Goal: Task Accomplishment & Management: Use online tool/utility

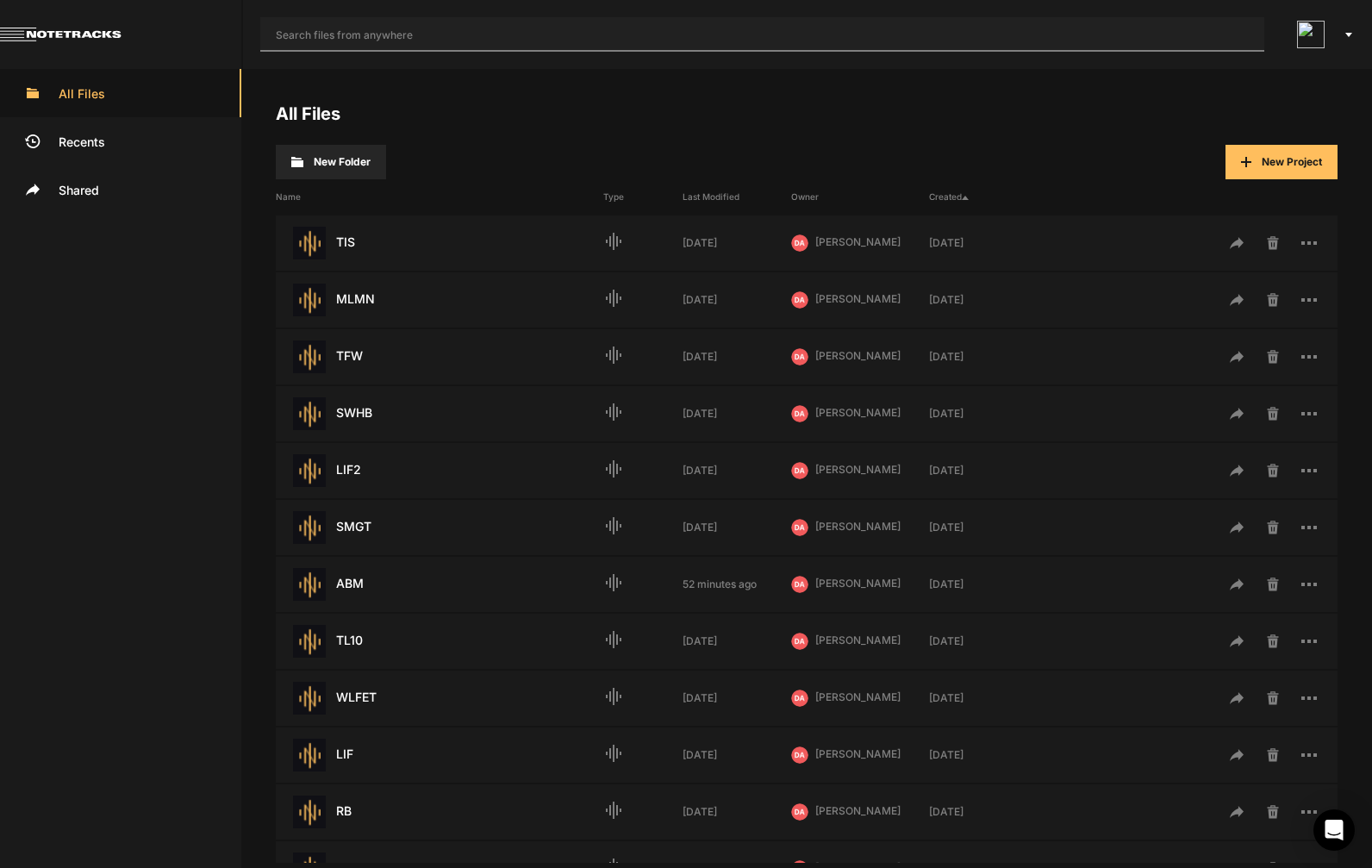
click at [641, 33] on input "text" at bounding box center [763, 34] width 1004 height 34
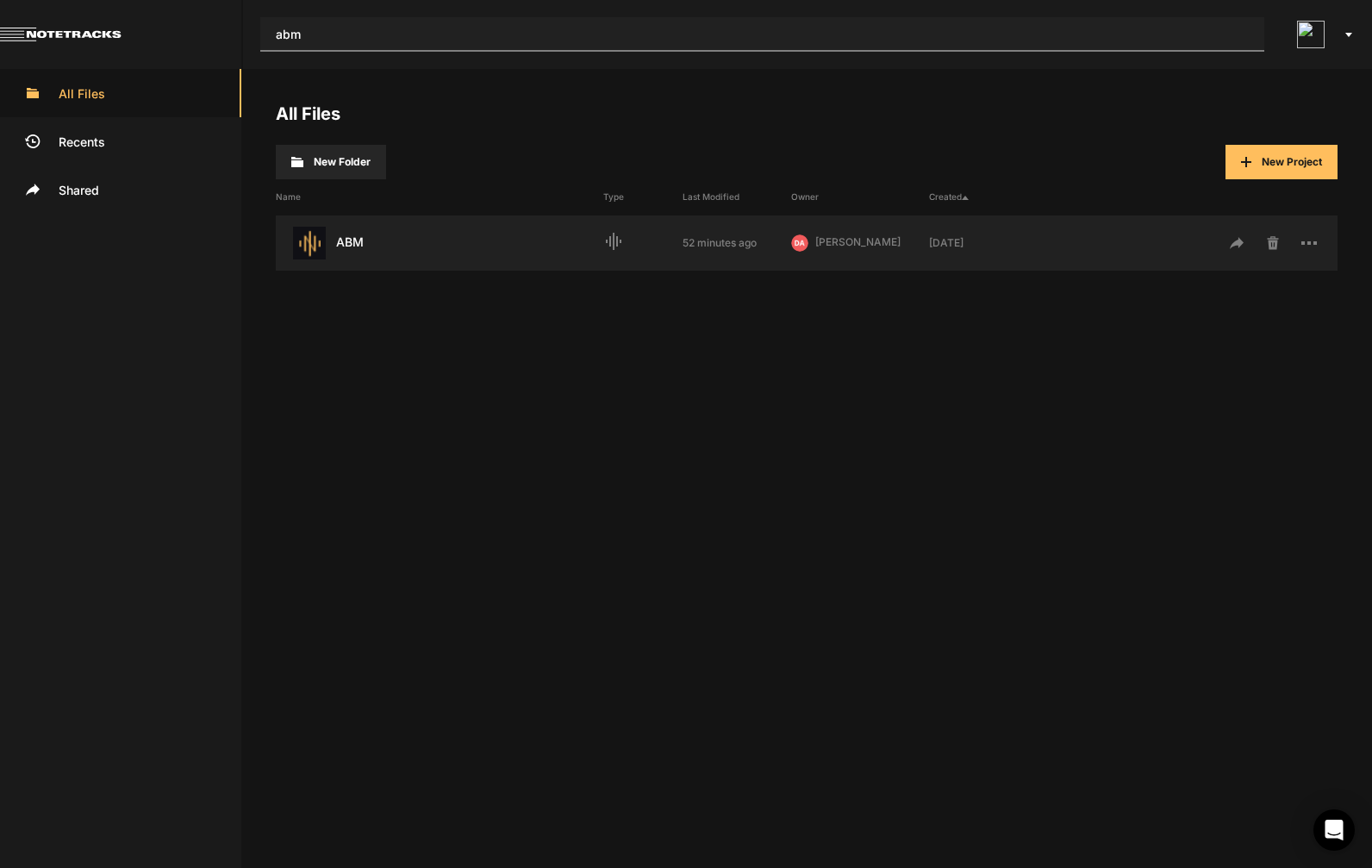
type input "abm"
click at [399, 226] on div "ABM Last Modified: 52 minutes ago" at bounding box center [439, 242] width 327 height 32
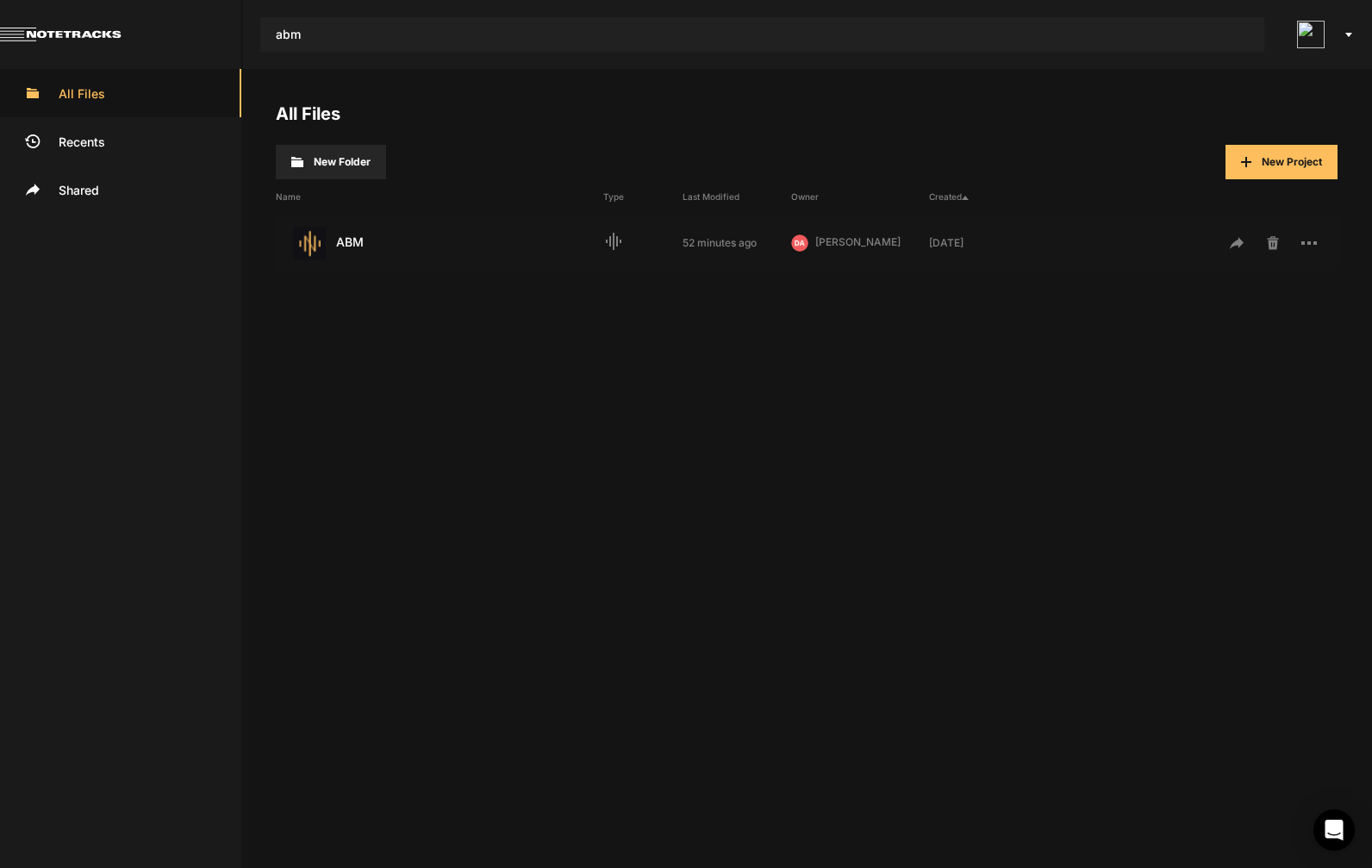
click at [399, 226] on div "ABM Last Modified: 52 minutes ago" at bounding box center [439, 242] width 327 height 32
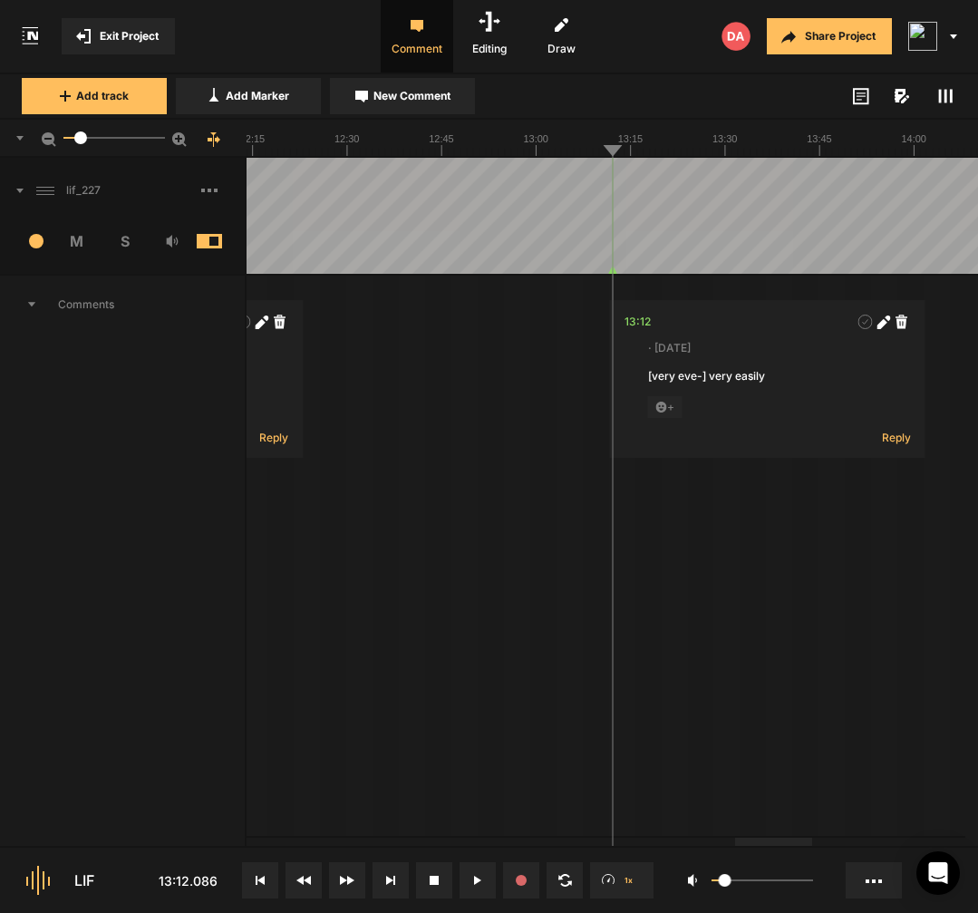
click at [211, 190] on rect at bounding box center [210, 190] width 4 height 4
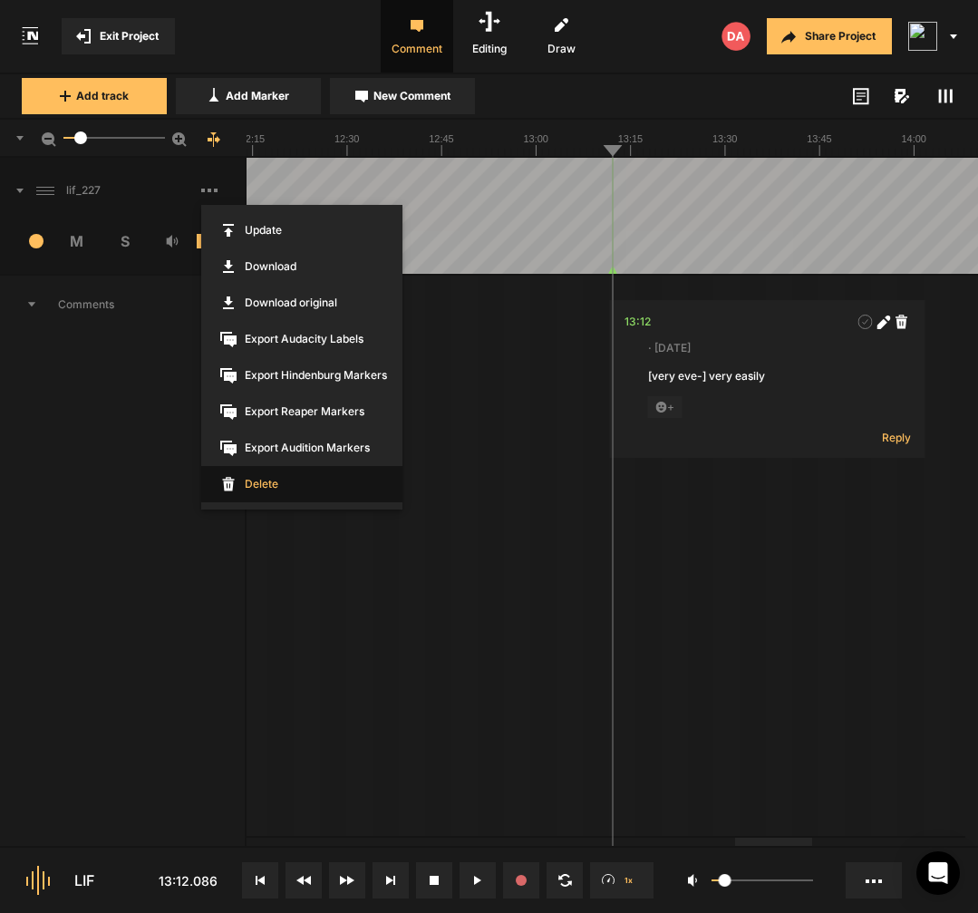
click at [266, 479] on span "Delete" at bounding box center [301, 484] width 201 height 36
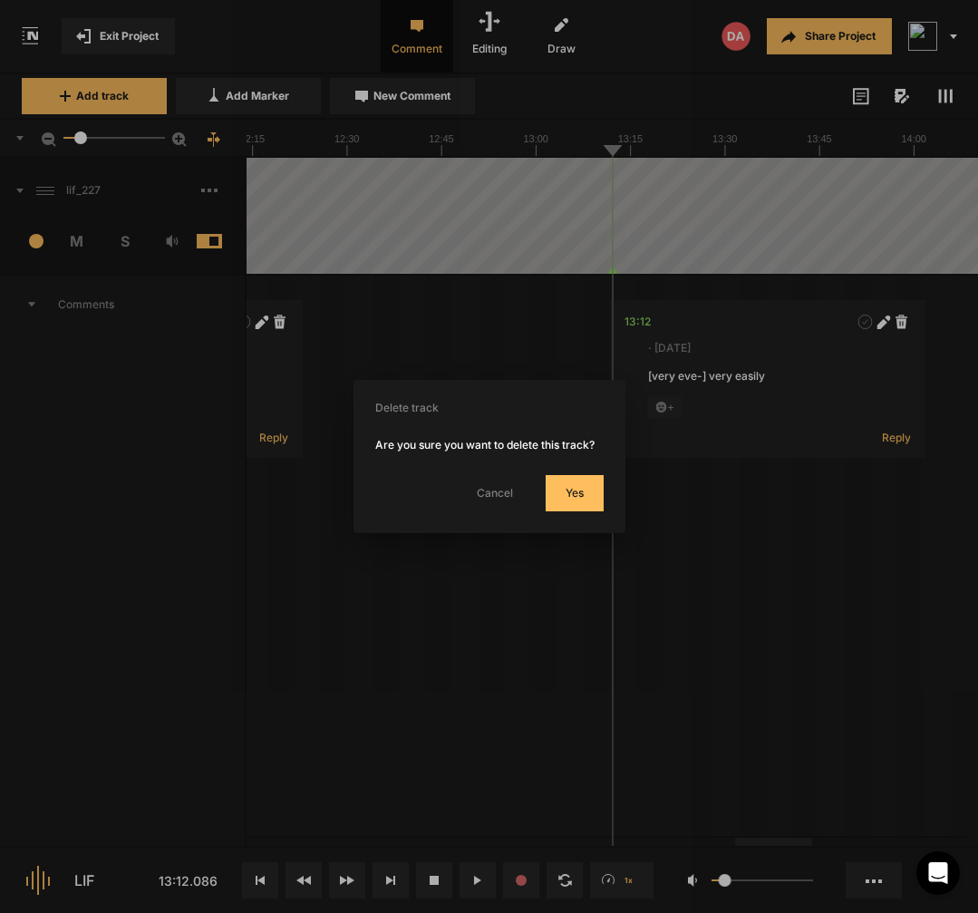
click at [584, 511] on button "Yes" at bounding box center [575, 493] width 58 height 36
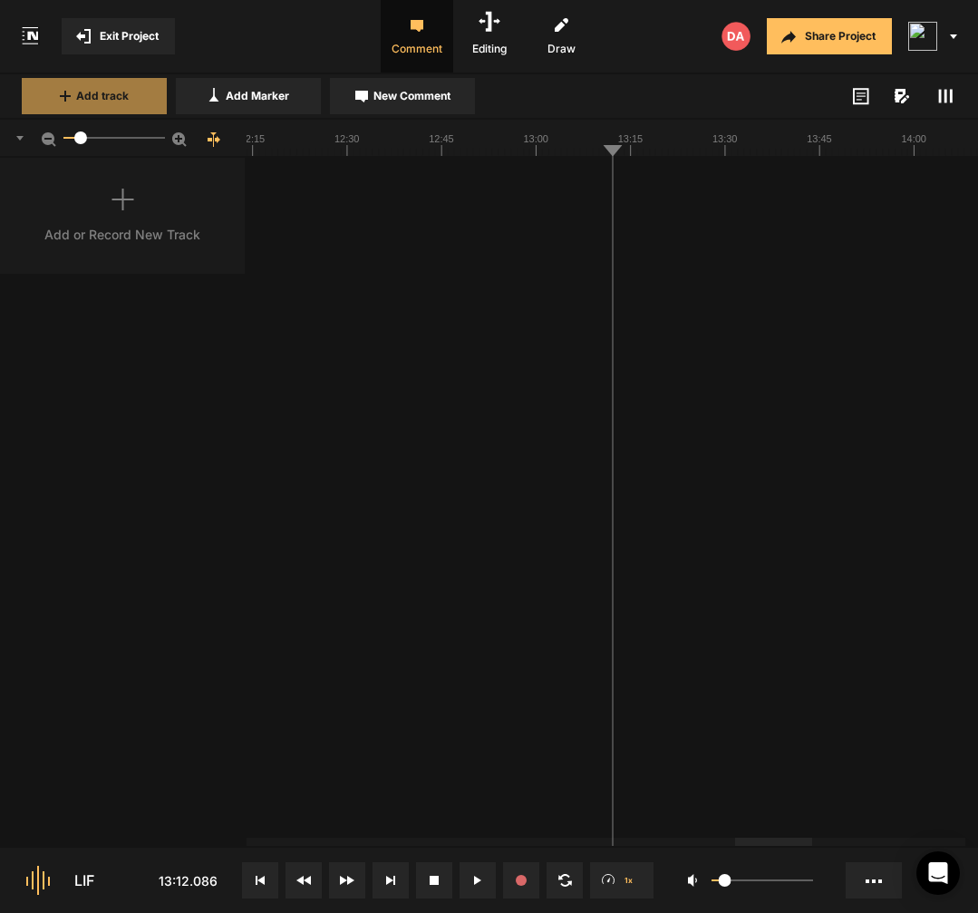
click at [111, 92] on span "Add track" at bounding box center [102, 96] width 53 height 16
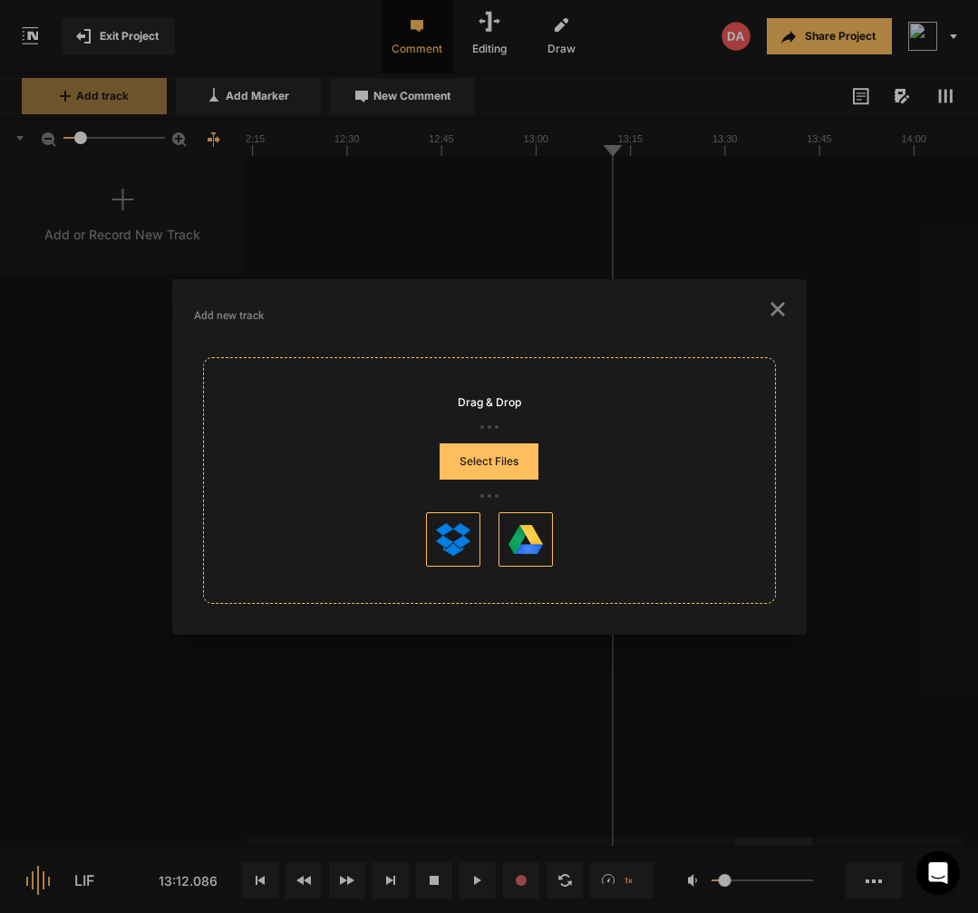
click at [517, 477] on button "Select Files" at bounding box center [488, 461] width 99 height 36
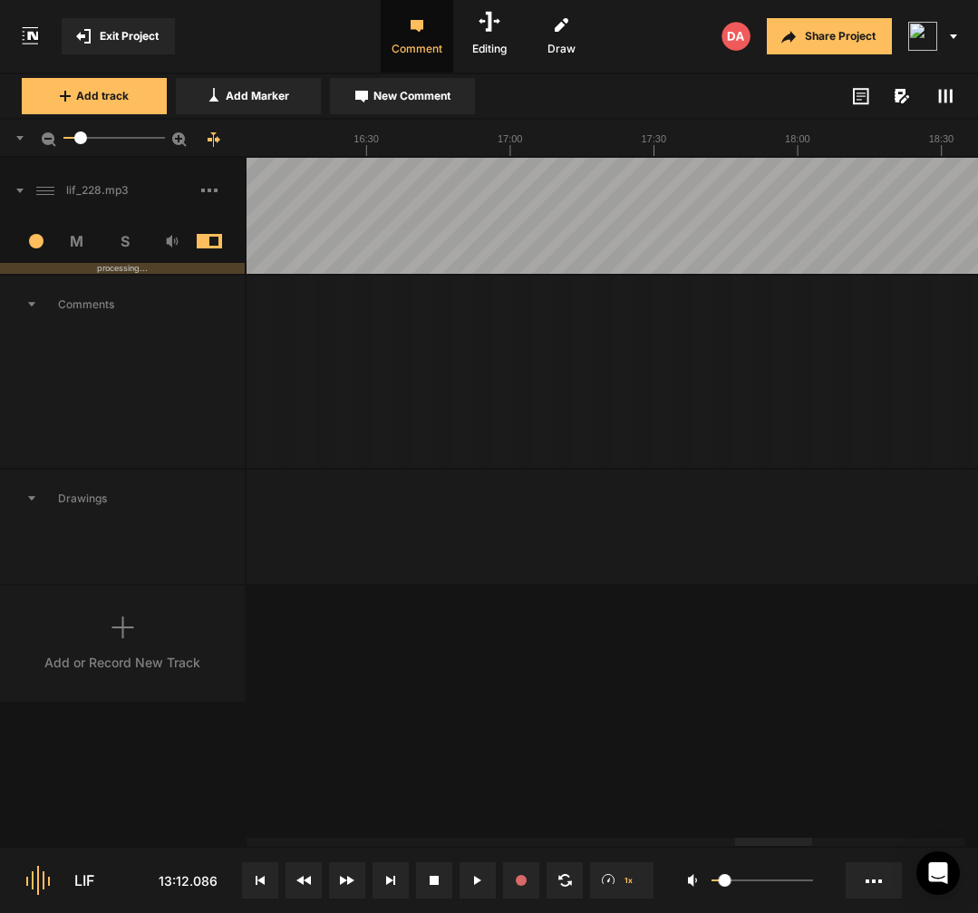
click at [267, 889] on button at bounding box center [260, 880] width 36 height 36
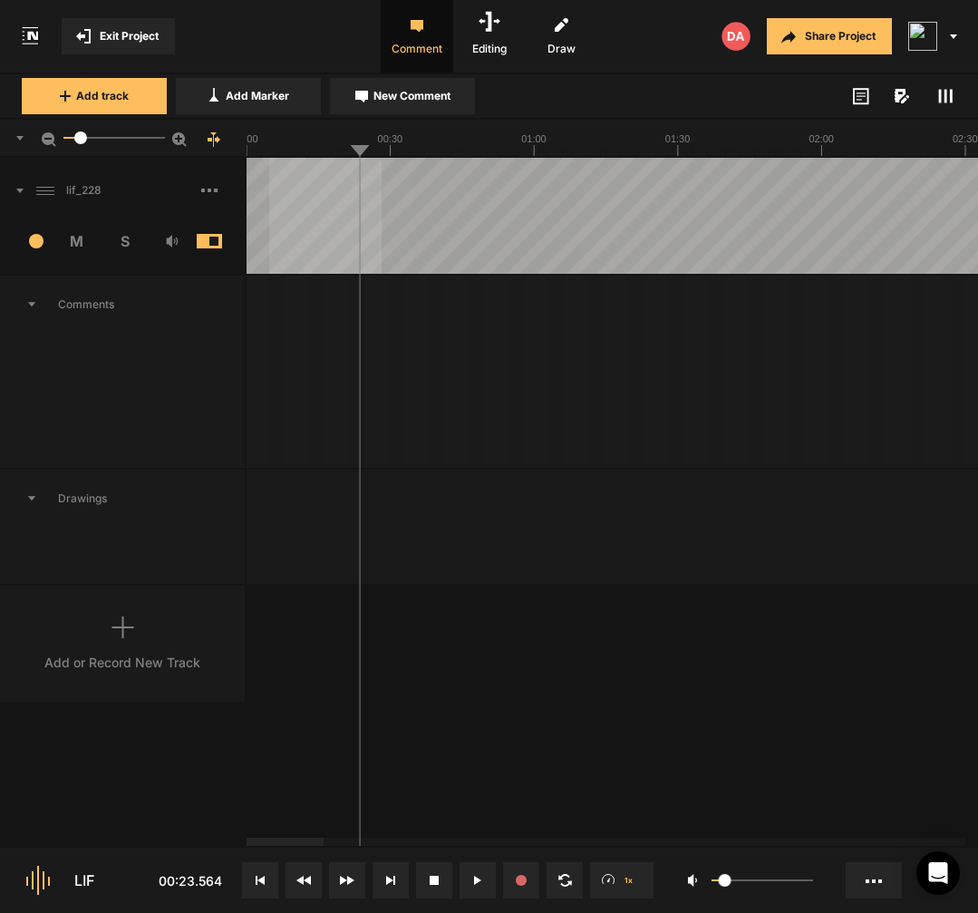
drag, startPoint x: 269, startPoint y: 244, endPoint x: 380, endPoint y: 266, distance: 112.7
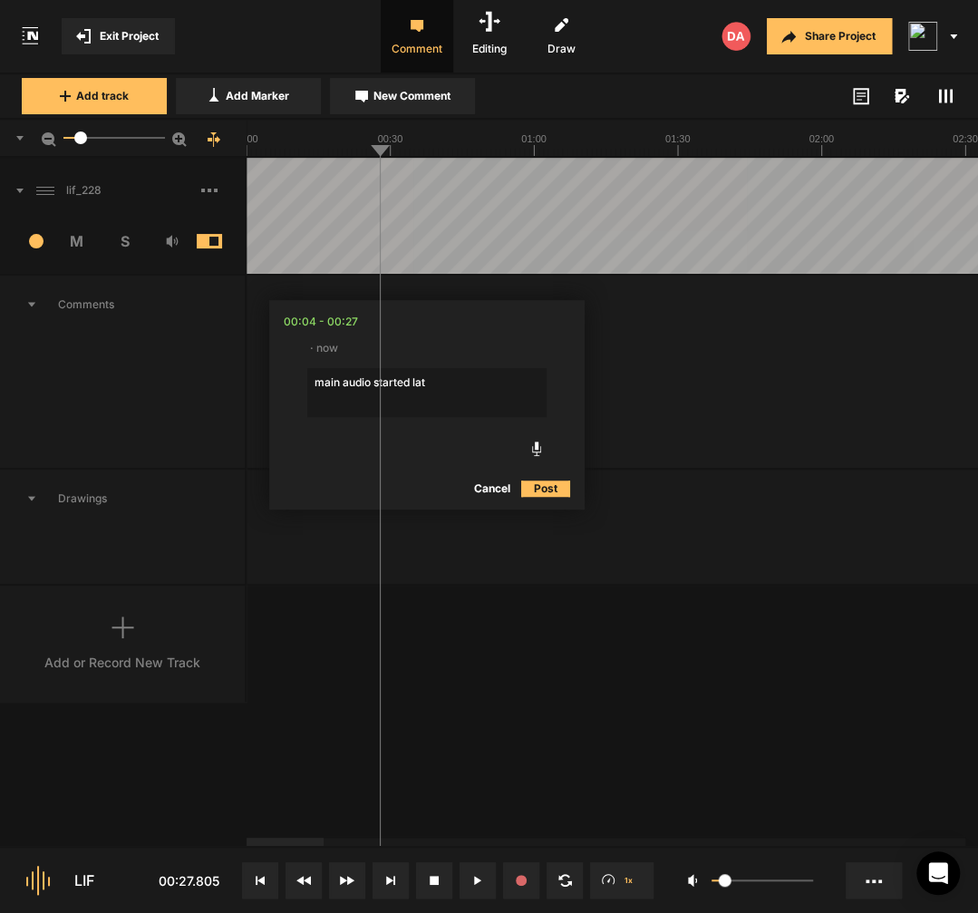
type textarea "main audio started late"
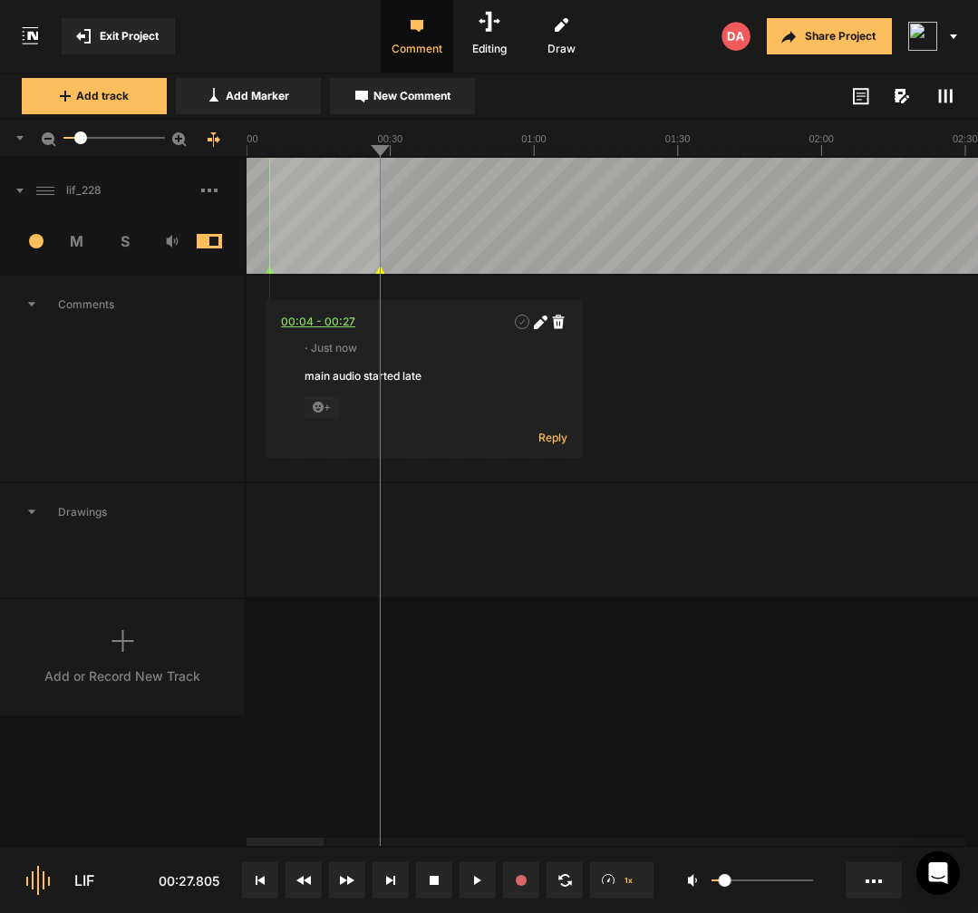
click at [286, 319] on div "00:04 - 00:27" at bounding box center [318, 322] width 74 height 18
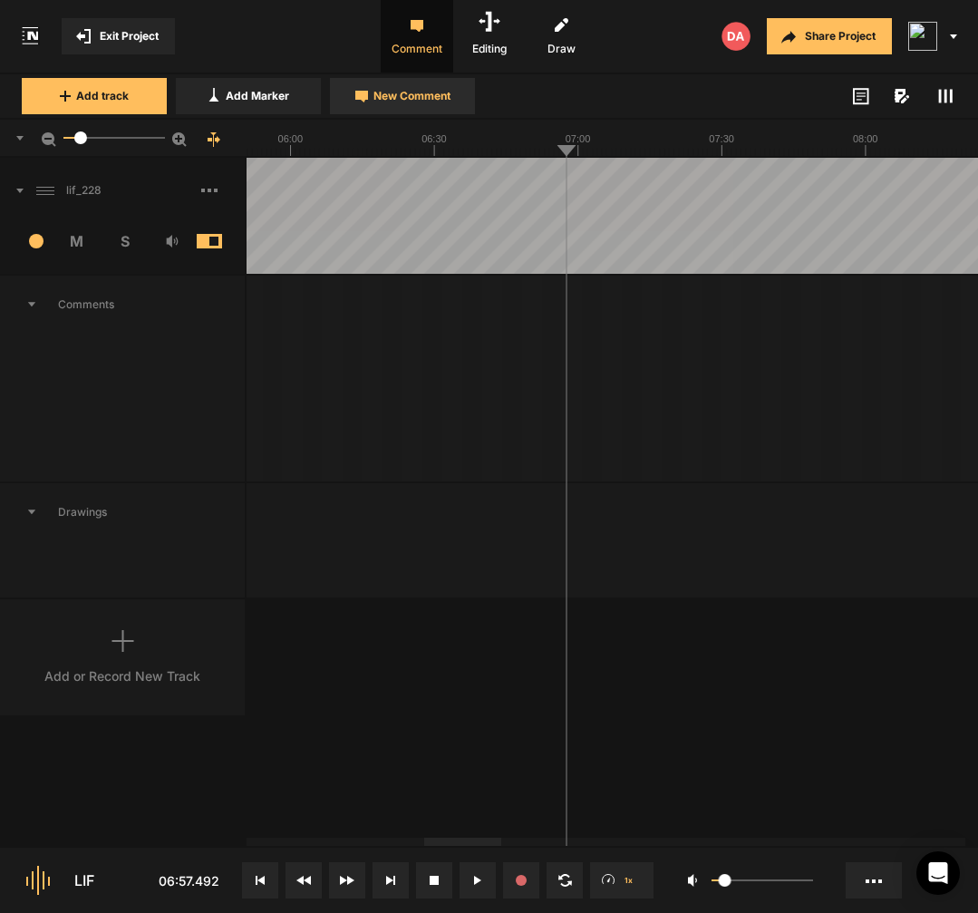
click at [434, 111] on button "New Comment" at bounding box center [402, 96] width 145 height 36
type textarea "[where what-] what I am doing"
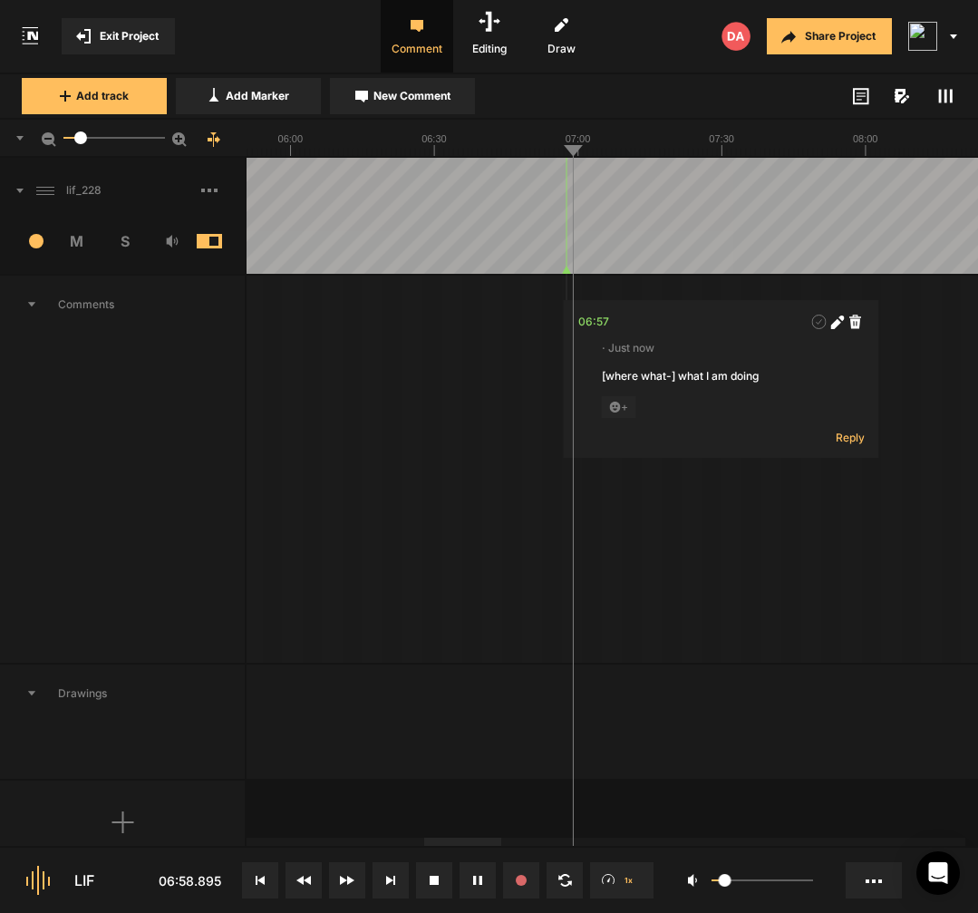
click at [835, 325] on icon at bounding box center [835, 323] width 10 height 10
click at [673, 376] on textarea "[where what-] what I am doing" at bounding box center [721, 392] width 239 height 49
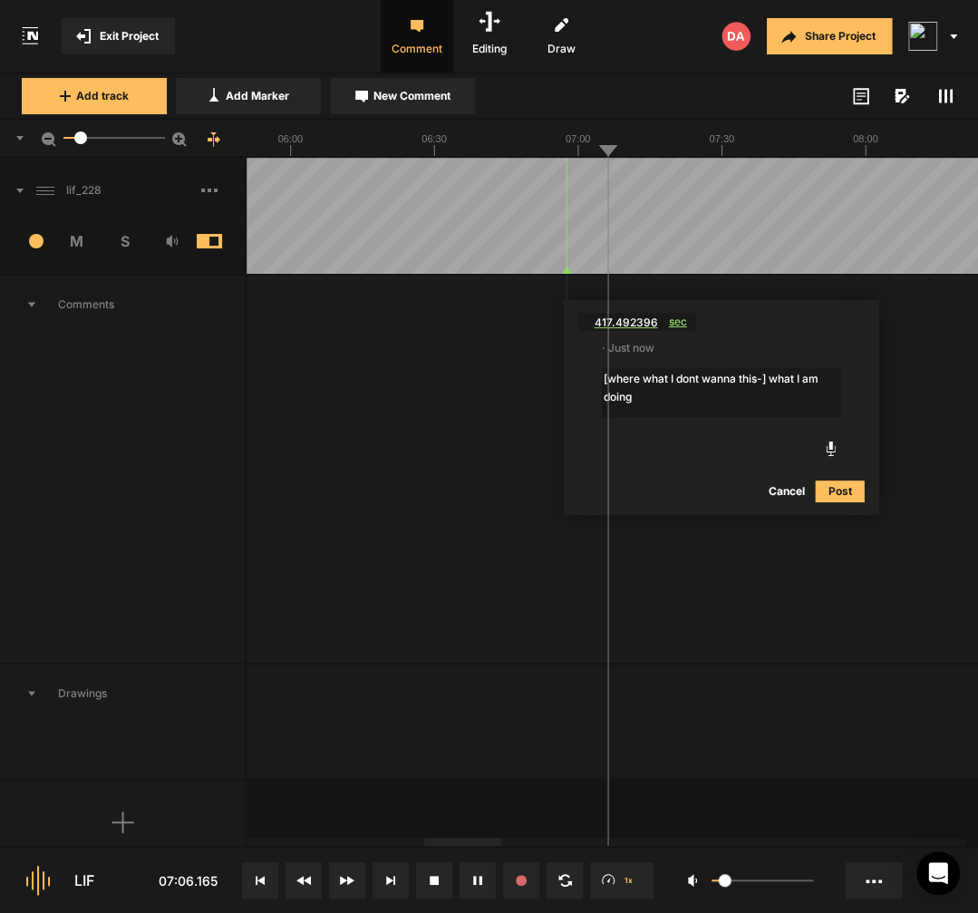
click at [674, 324] on span "sec" at bounding box center [682, 322] width 27 height 18
click at [777, 379] on textarea "[where what I dont wanna this-] what I am doing" at bounding box center [721, 392] width 239 height 49
drag, startPoint x: 777, startPoint y: 376, endPoint x: 783, endPoint y: 397, distance: 21.5
click at [783, 397] on textarea "[where what I dont wanna this-] what I am doing" at bounding box center [721, 392] width 239 height 49
type textarea "[where what I dont wanna this-] I dont want to do this anymore"
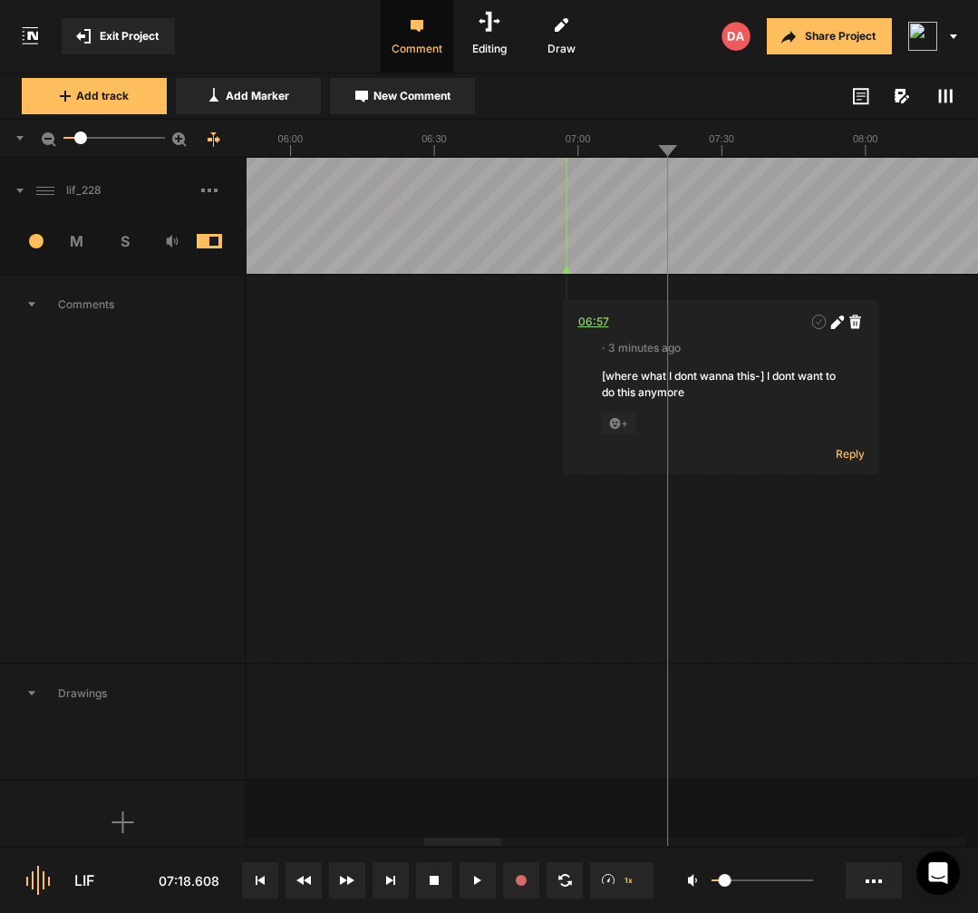
click at [604, 327] on div "06:57" at bounding box center [593, 322] width 31 height 18
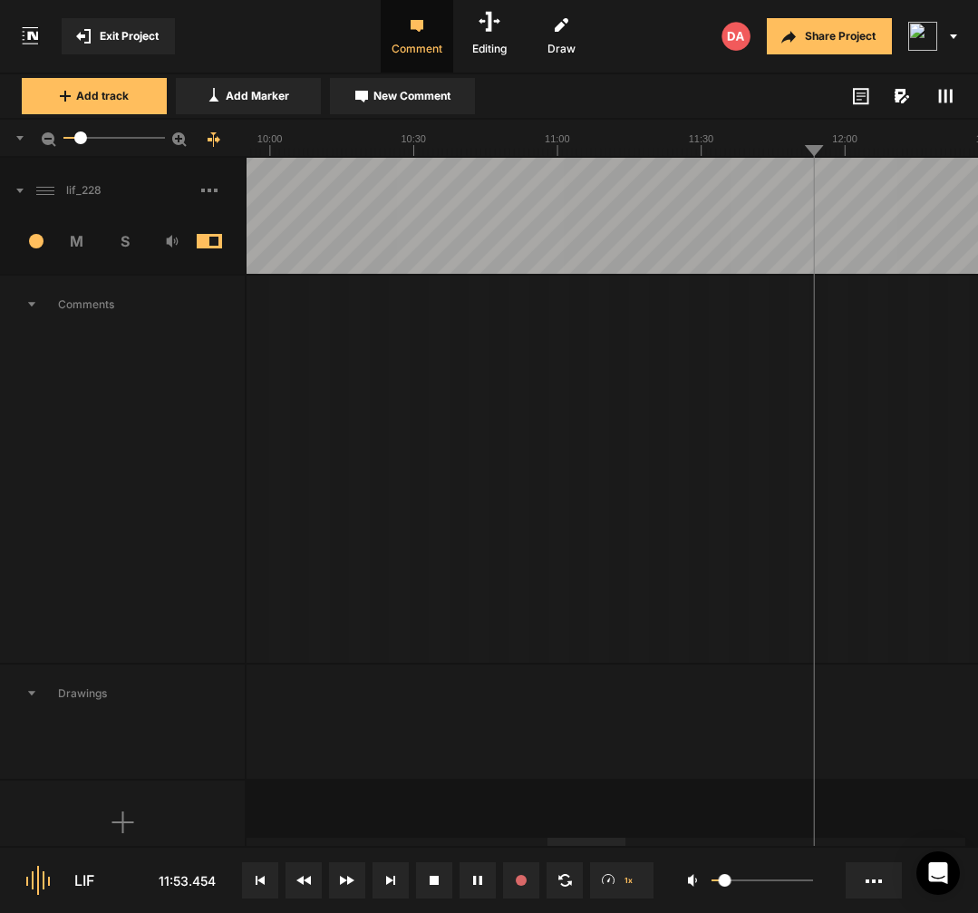
click at [565, 220] on div at bounding box center [796, 216] width 6801 height 116
click at [609, 254] on div at bounding box center [796, 216] width 6801 height 116
click at [597, 258] on div at bounding box center [796, 216] width 6801 height 116
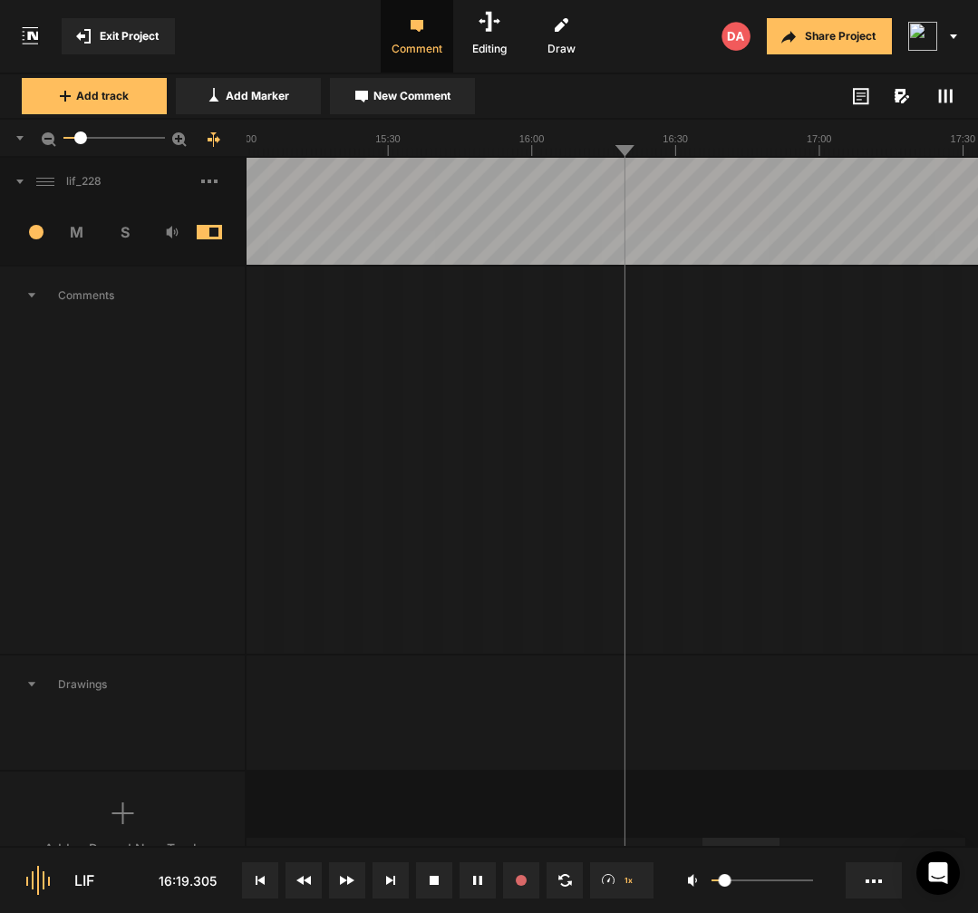
scroll to position [7, 0]
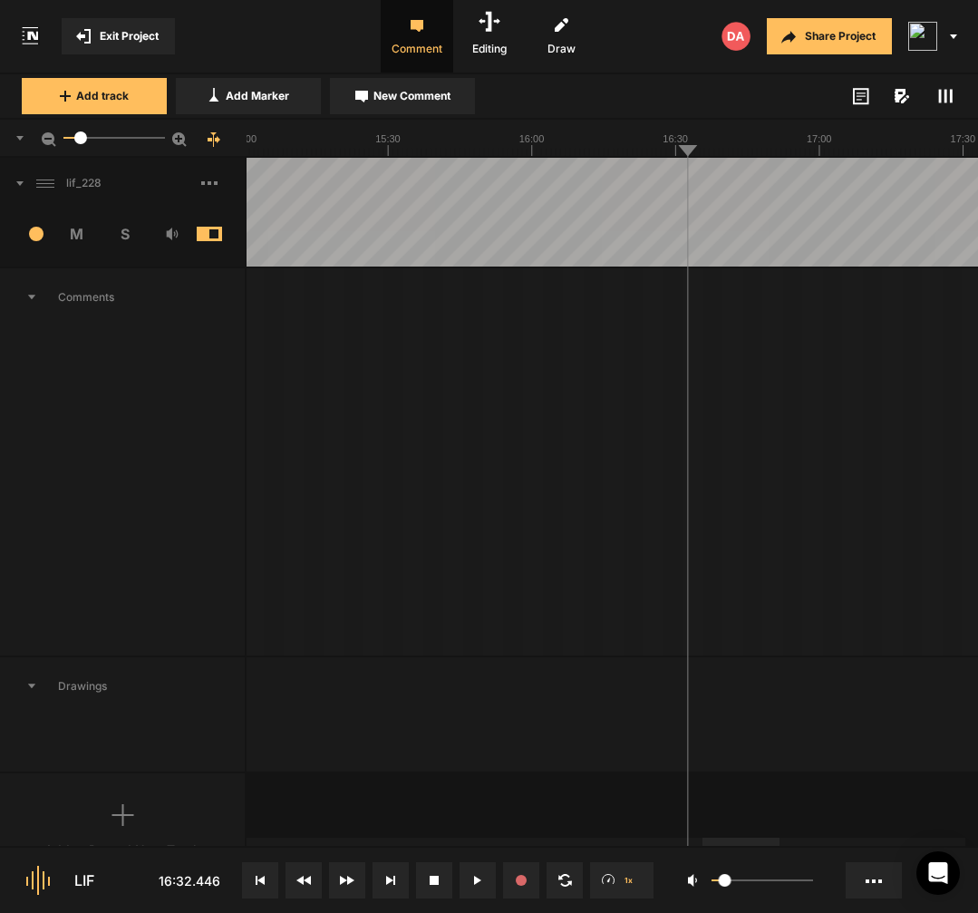
click at [467, 54] on span "Editing" at bounding box center [489, 36] width 72 height 72
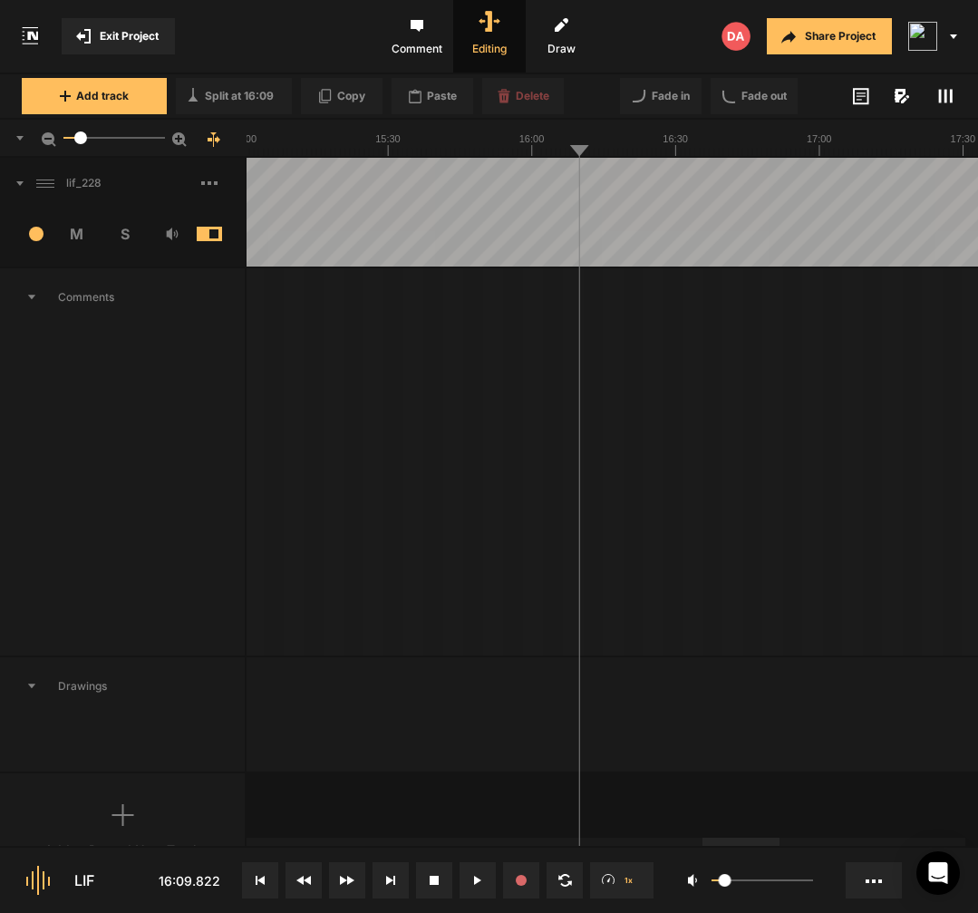
click at [409, 43] on span "Comment" at bounding box center [417, 36] width 72 height 72
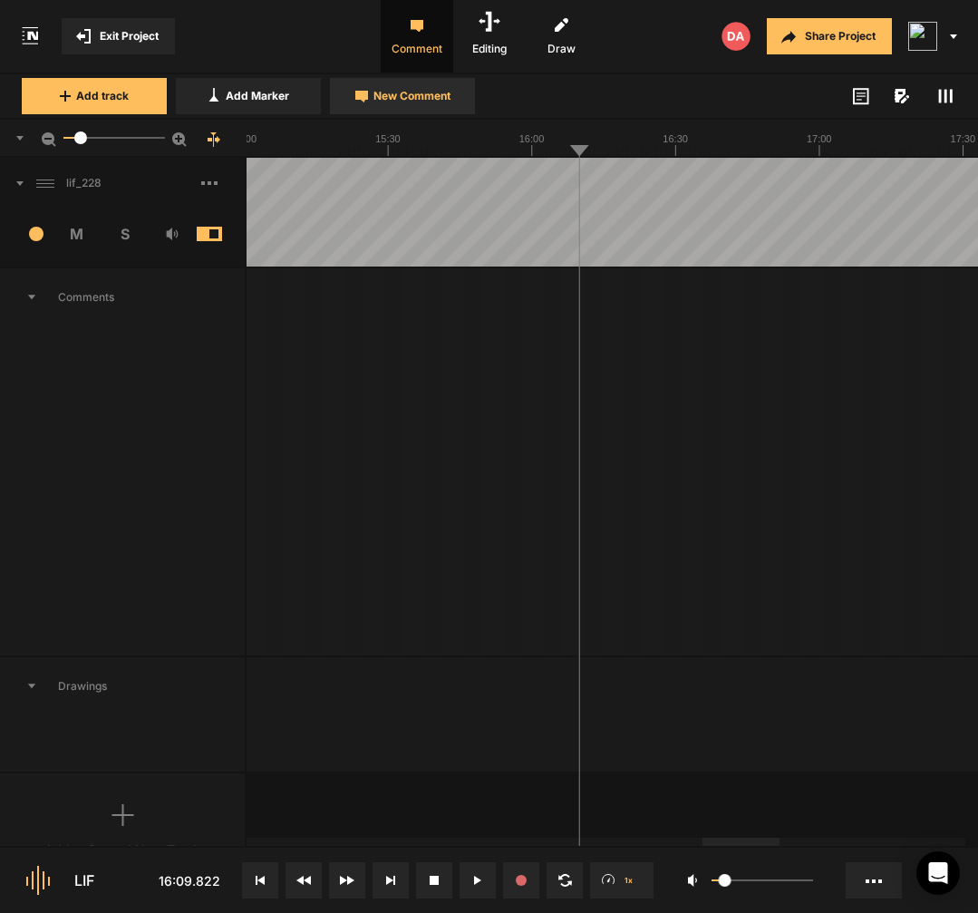
click at [430, 98] on span "New Comment" at bounding box center [411, 96] width 77 height 16
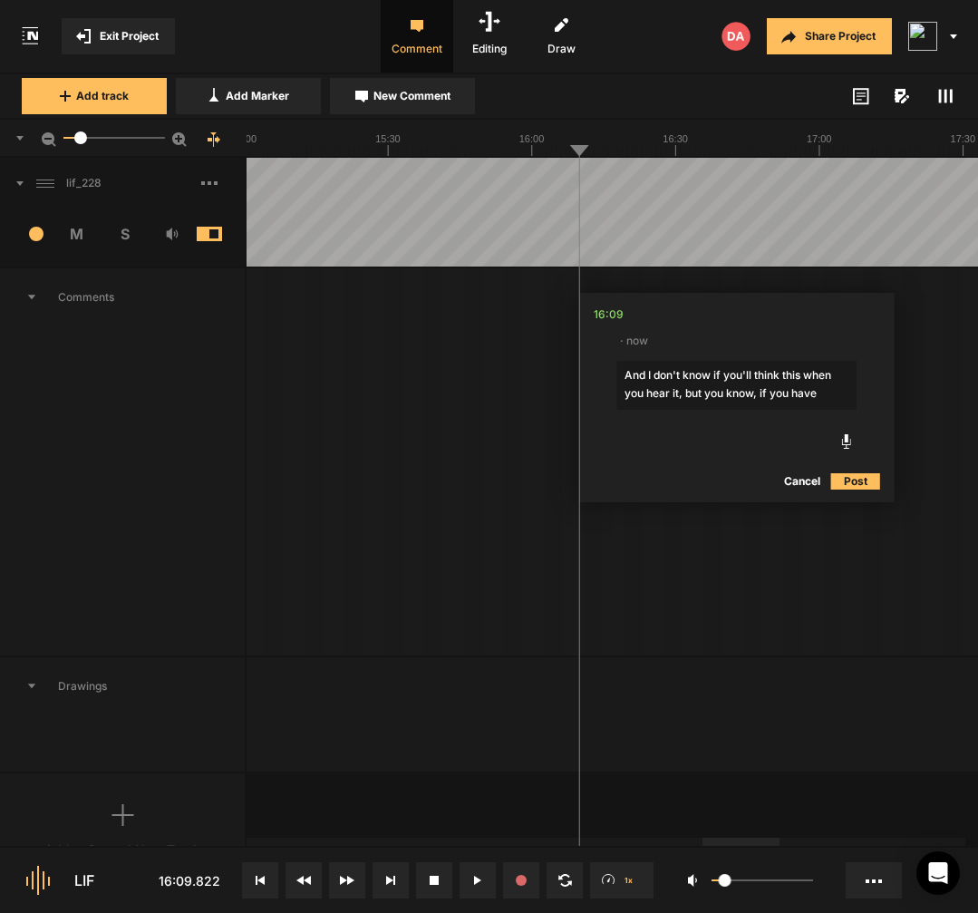
click at [846, 392] on textarea "And I don't know if you'll think this when you hear it, but you know, if you ha…" at bounding box center [736, 385] width 239 height 49
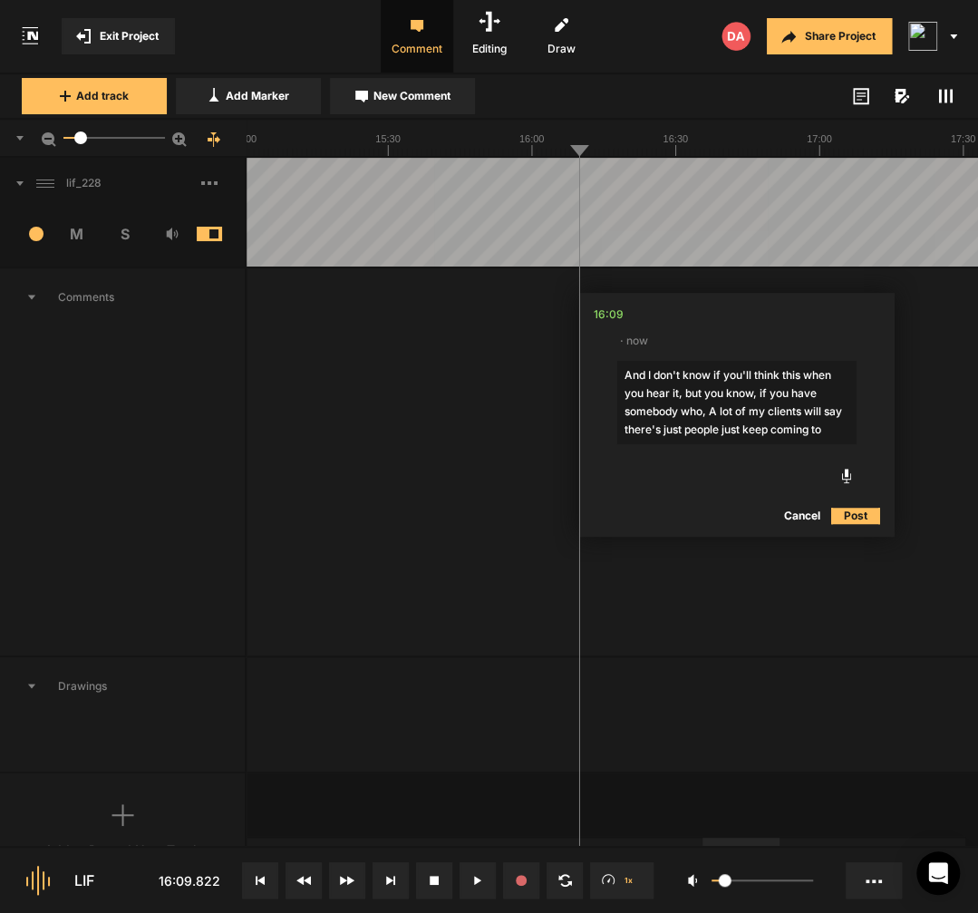
click at [702, 414] on textarea "And I don't know if you'll think this when you hear it, but you know, if you ha…" at bounding box center [736, 402] width 239 height 83
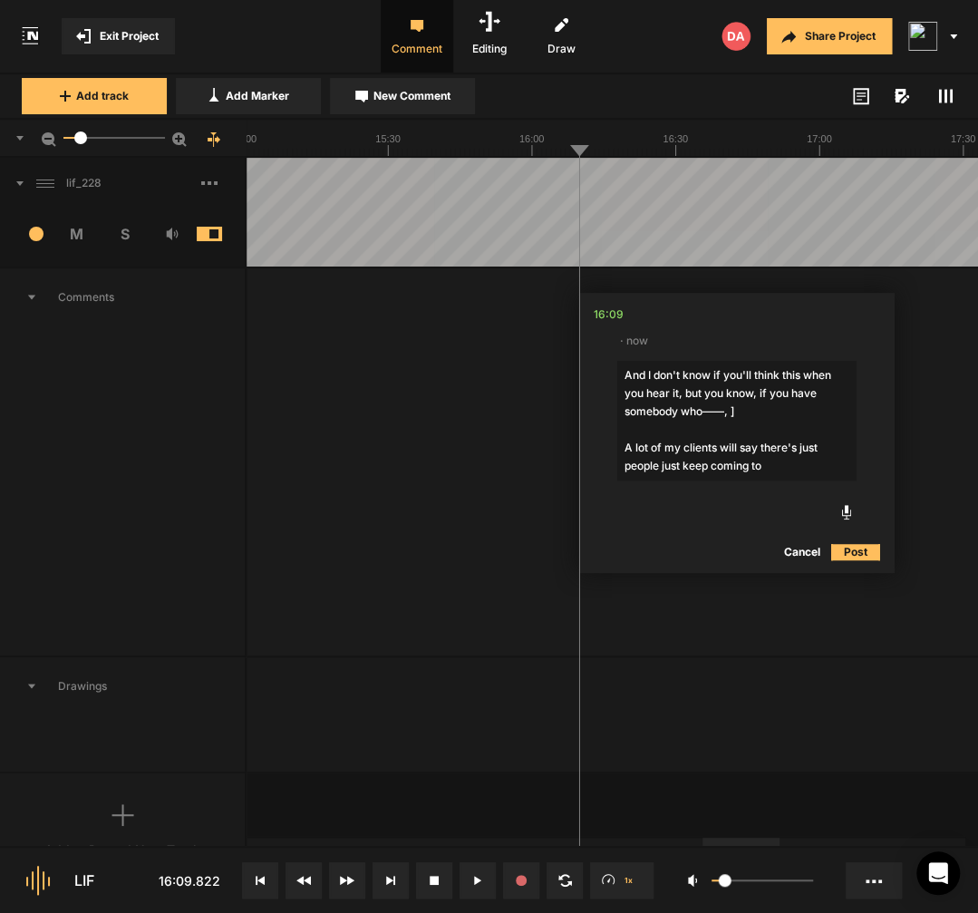
type textarea "[And I don't know if you'll think this when you hear it, but you know, if you h…"
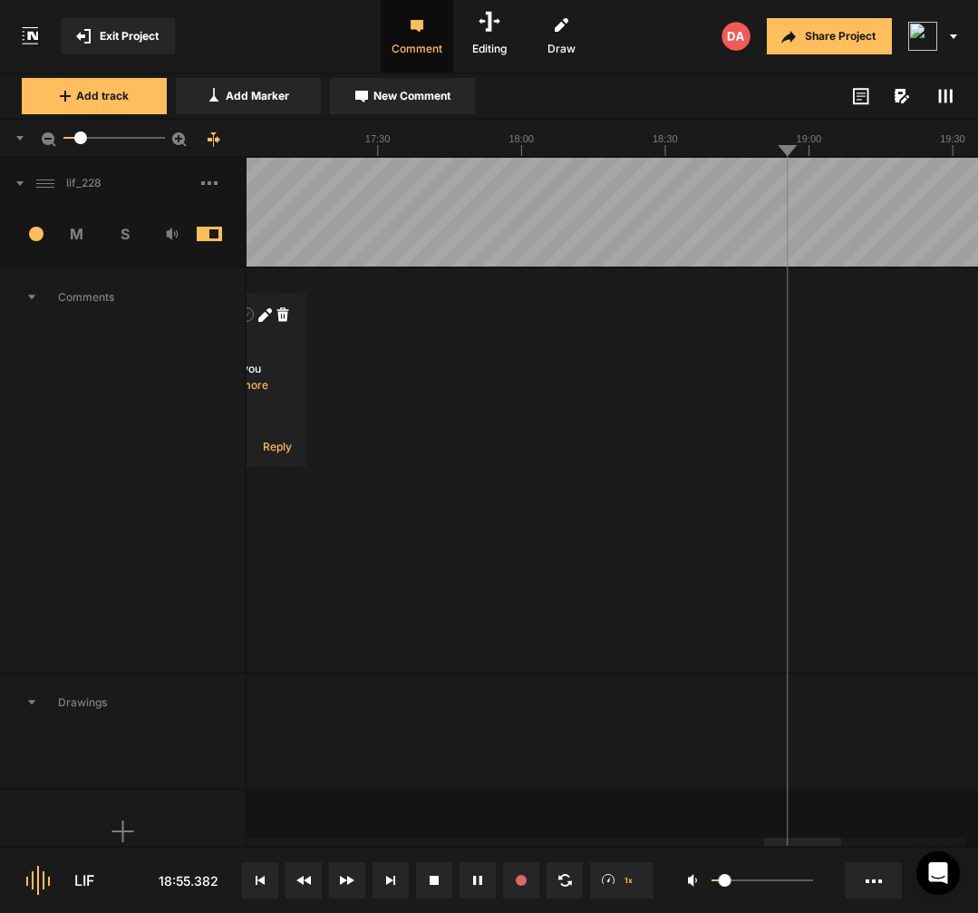
click at [377, 93] on span "New Comment" at bounding box center [411, 96] width 77 height 16
type textarea "[if you don’t]"
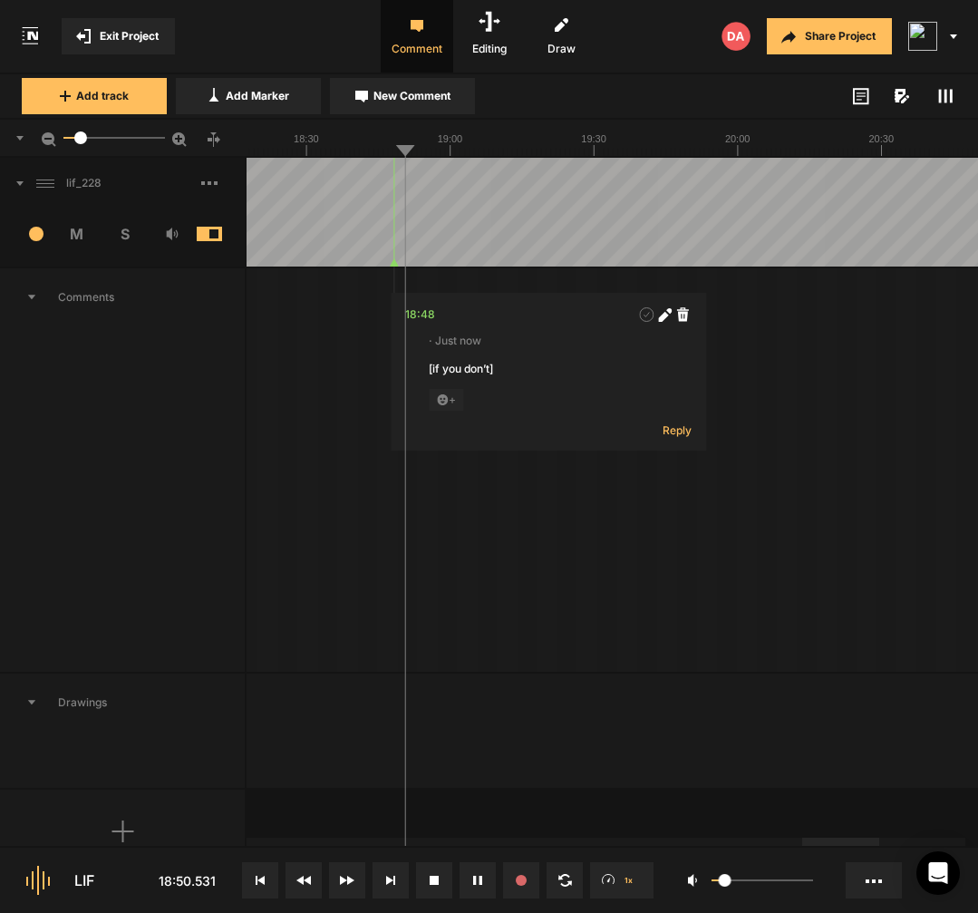
click at [669, 313] on icon at bounding box center [668, 310] width 5 height 5
drag, startPoint x: 613, startPoint y: 384, endPoint x: 613, endPoint y: 369, distance: 15.4
click at [613, 384] on textarea "[if you don’t]" at bounding box center [548, 385] width 239 height 49
type textarea "[if you don’t] if you if you are restless"
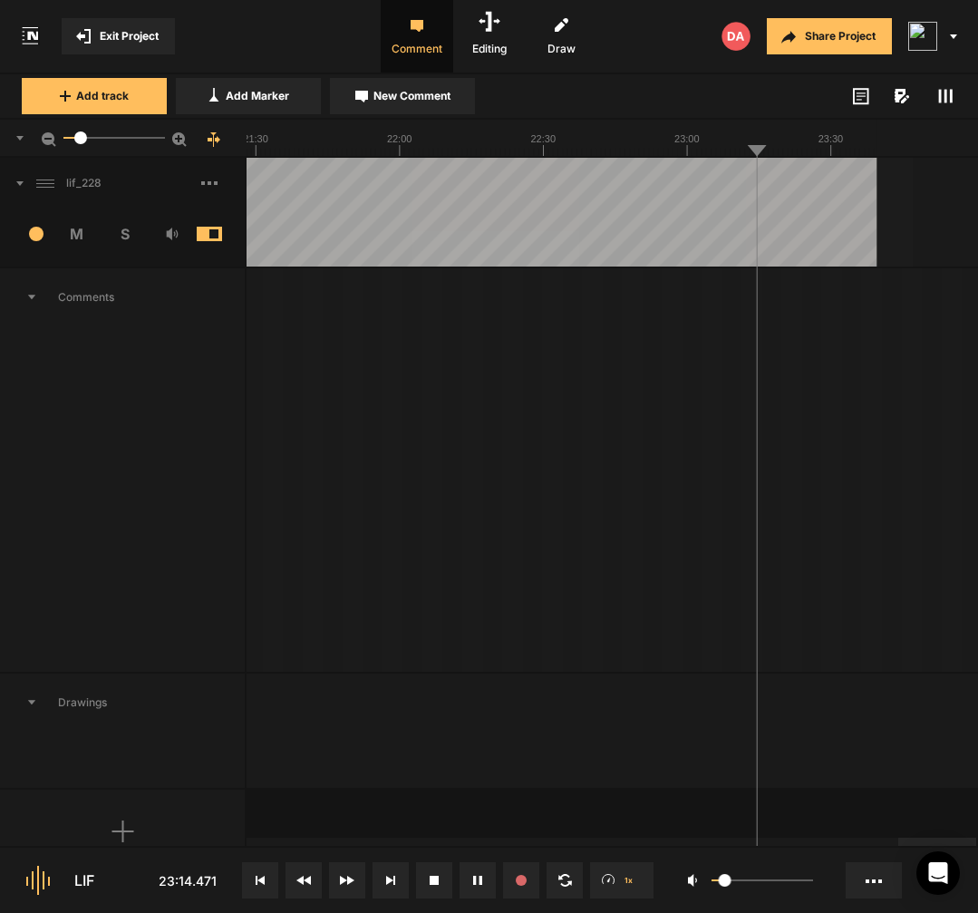
click at [219, 183] on span at bounding box center [222, 183] width 43 height 29
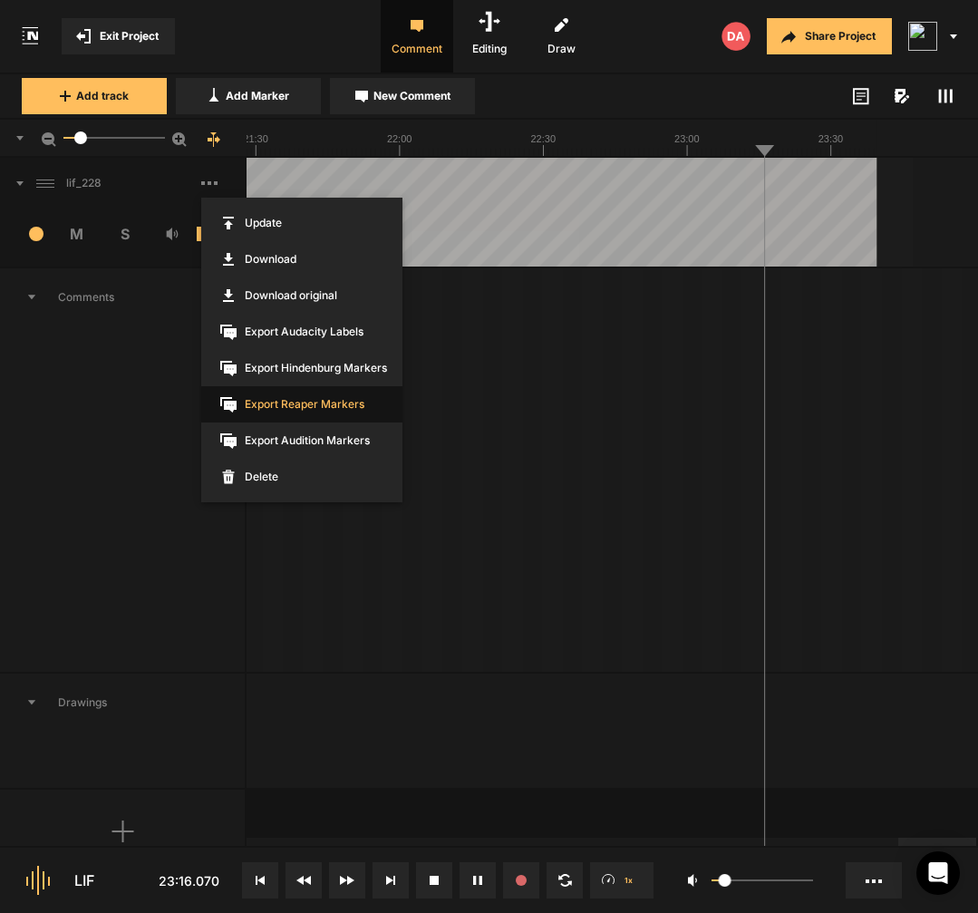
click at [341, 418] on span "Export Reaper Markers" at bounding box center [301, 404] width 201 height 36
